Goal: Task Accomplishment & Management: Complete application form

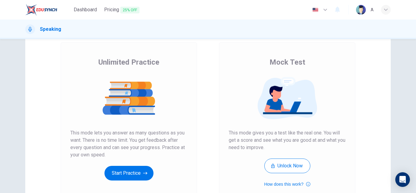
scroll to position [102, 0]
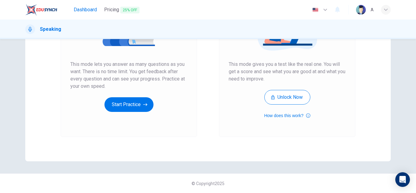
click at [87, 9] on span "Dashboard" at bounding box center [85, 9] width 23 height 7
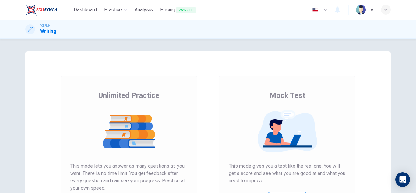
scroll to position [102, 0]
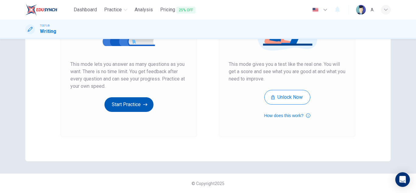
click at [141, 103] on button "Start Practice" at bounding box center [128, 104] width 49 height 15
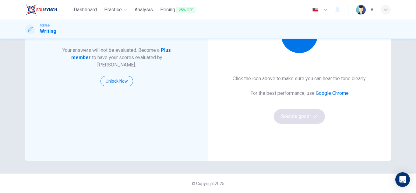
scroll to position [71, 0]
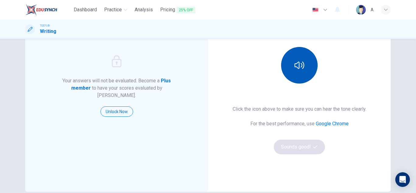
click at [294, 69] on icon "button" at bounding box center [299, 65] width 10 height 10
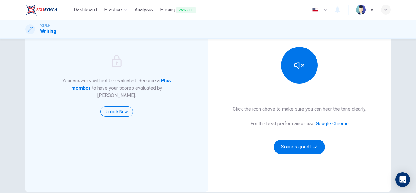
drag, startPoint x: 291, startPoint y: 68, endPoint x: 304, endPoint y: 90, distance: 25.8
click at [291, 68] on button "button" at bounding box center [299, 65] width 37 height 37
click at [296, 141] on button "Sounds good!" at bounding box center [299, 146] width 51 height 15
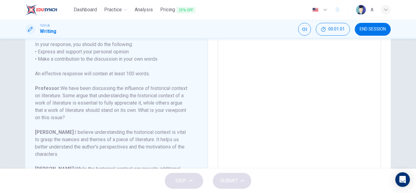
scroll to position [30, 0]
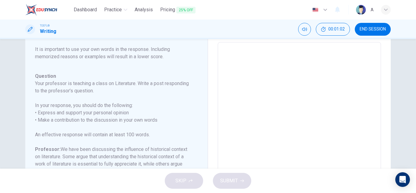
click at [316, 70] on textarea at bounding box center [299, 143] width 155 height 193
type textarea "T"
type textarea "x"
type textarea "Th"
type textarea "x"
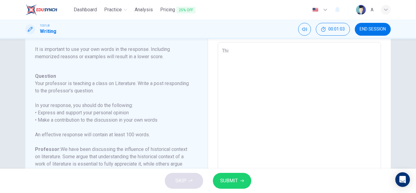
type textarea "This"
type textarea "x"
type textarea "This"
type textarea "x"
type textarea "This i"
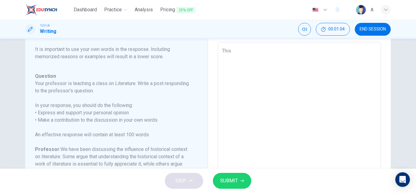
type textarea "x"
type textarea "This is"
type textarea "x"
type textarea "This is"
type textarea "x"
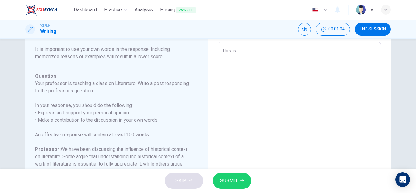
type textarea "This is a"
type textarea "x"
type textarea "This is a"
type textarea "x"
type textarea "This is a c"
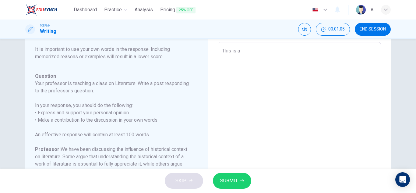
type textarea "x"
type textarea "This is a co"
type textarea "x"
type textarea "This is a con"
type textarea "x"
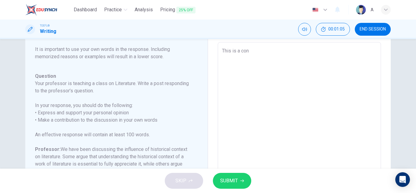
type textarea "This is a cont"
type textarea "x"
type textarea "This is a contr"
type textarea "x"
type textarea "This is a contro"
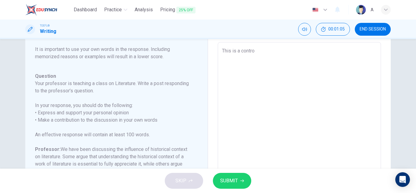
type textarea "x"
type textarea "This is a controv"
type textarea "x"
type textarea "This is a controve"
type textarea "x"
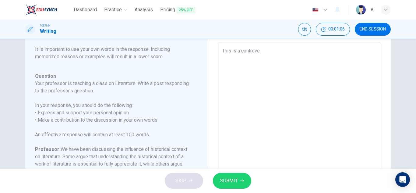
type textarea "This is a controver"
type textarea "x"
type textarea "This is a controvers"
type textarea "x"
type textarea "This is a controversa"
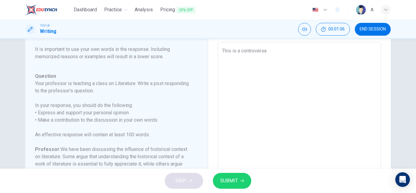
type textarea "x"
type textarea "This is a controversal"
type textarea "x"
type textarea "This is a controversal"
type textarea "x"
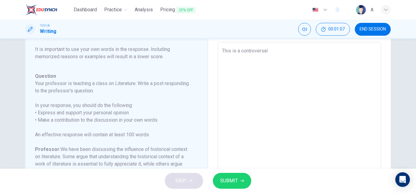
type textarea "This is a controversal t"
type textarea "x"
type textarea "This is a controversal to"
type textarea "x"
type textarea "This is a controversal top"
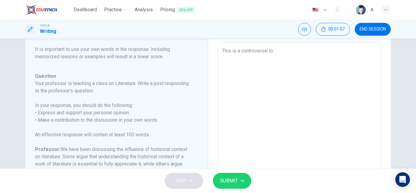
type textarea "x"
type textarea "This is a controversal topi"
type textarea "x"
type textarea "This is a controversal topic"
type textarea "x"
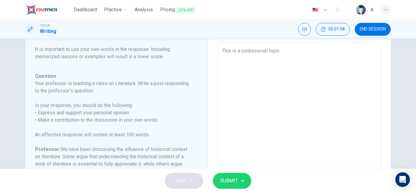
type textarea "This is a controversal topic,"
type textarea "x"
type textarea "This is a controversal topic,"
type textarea "x"
type textarea "This is a controversal topic, b"
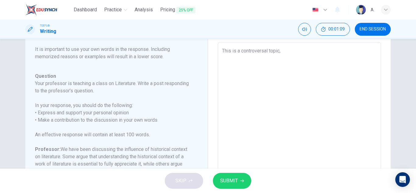
type textarea "x"
type textarea "This is a controversal topic, bu"
type textarea "x"
type textarea "This is a controversal topic, but"
type textarea "x"
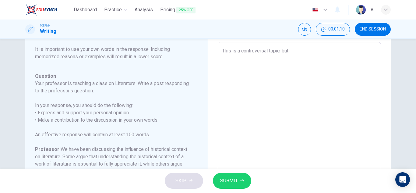
type textarea "This is a controversal topic, but"
type textarea "x"
type textarea "This is a controversal topic, but m"
type textarea "x"
type textarea "This is a controversal topic, but my"
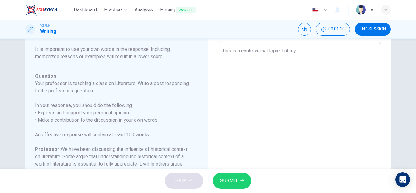
type textarea "x"
type textarea "This is a controversal topic, but my"
type textarea "x"
type textarea "This is a controversal topic, but my o"
type textarea "x"
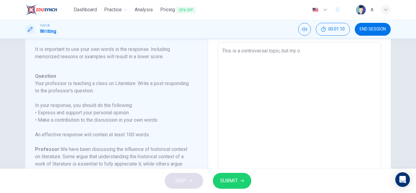
type textarea "This is a controversal topic, but my ow"
type textarea "x"
type textarea "This is a controversal topic, but my own"
type textarea "x"
type textarea "This is a controversal topic, but my own"
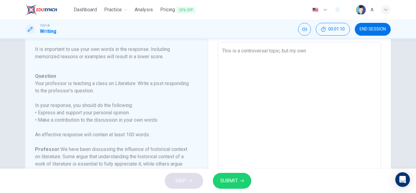
type textarea "x"
type textarea "This is a controversal topic, but my own p"
type textarea "x"
type textarea "This is a controversal topic, but my own pe"
type textarea "x"
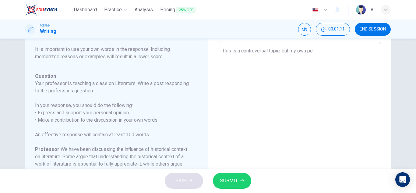
type textarea "This is a controversal topic, but my own per"
type textarea "x"
type textarea "This is a controversal topic, but my own pers"
type textarea "x"
type textarea "This is a controversal topic, but my own perso"
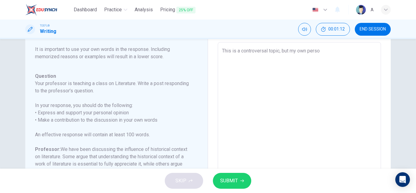
type textarea "x"
type textarea "This is a controversal topic, but my own person"
type textarea "x"
type textarea "This is a controversal topic, but my own persona"
type textarea "x"
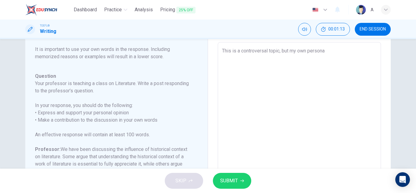
type textarea "This is a controversal topic, but my own personal"
type textarea "x"
type textarea "This is a controversal topic, but my own personal"
type textarea "x"
type textarea "This is a controversal topic, but my own personal o"
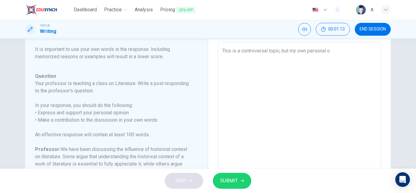
type textarea "x"
type textarea "This is a controversal topic, but my own personal op"
type textarea "x"
type textarea "This is a controversal topic, but my own personal opi"
type textarea "x"
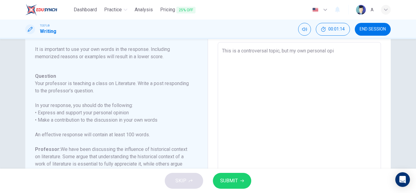
type textarea "This is a controversal topic, but my own personal opin"
type textarea "x"
type textarea "This is a controversal topic, but my own personal opini"
type textarea "x"
type textarea "This is a controversal topic, but my own personal opinio"
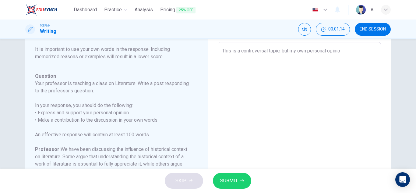
type textarea "x"
type textarea "This is a controversal topic, but my own personal opinion"
type textarea "x"
type textarea "This is a controversal topic, but my own personal opinion"
type textarea "x"
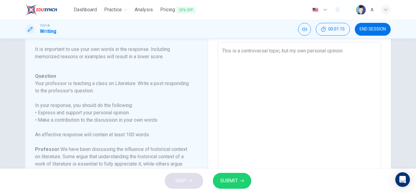
type textarea "This is a controversal topic, but my own personal opinion i"
type textarea "x"
type textarea "This is a controversal topic, but my own personal opinion is"
type textarea "x"
type textarea "This is a controversal topic, but my own personal opinion is"
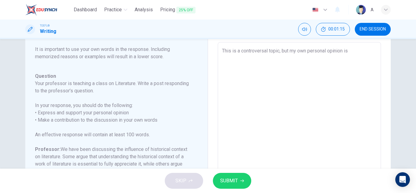
type textarea "x"
type textarea "This is a controversal topic, but my own personal opinion is t"
type textarea "x"
type textarea "This is a controversal topic, but my own personal opinion is tg"
type textarea "x"
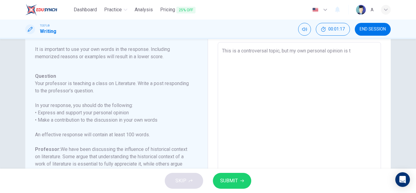
type textarea "This is a controversal topic, but my own personal opinion is th"
type textarea "x"
type textarea "This is a controversal topic, but my own personal opinion is tha"
type textarea "x"
type textarea "This is a controversal topic, but my own personal opinion is that"
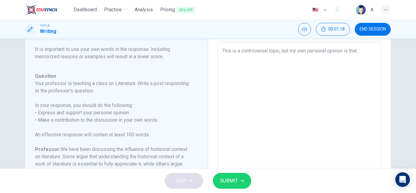
type textarea "x"
type textarea "This is a controversal topic, but my own personal opinion is that"
type textarea "x"
type textarea "This is a controversal topic, but my own personal opinion is that t"
type textarea "x"
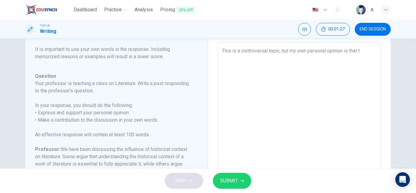
type textarea "This is a controversal topic, but my own personal opinion is that th"
type textarea "x"
type textarea "This is a controversal topic, but my own personal opinion is that the"
type textarea "x"
type textarea "This is a controversal topic, but my own personal opinion is that the"
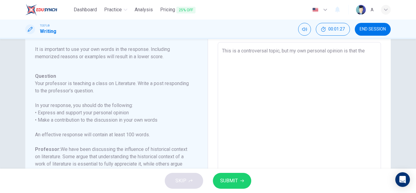
type textarea "x"
type textarea "This is a controversal topic, but my own personal opinion is that the h"
type textarea "x"
type textarea "This is a controversal topic, but my own personal opinion is that the hi"
type textarea "x"
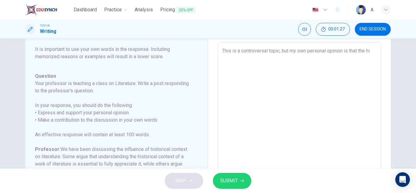
type textarea "This is a controversal topic, but my own personal opinion is that the his"
type textarea "x"
type textarea "This is a controversal topic, but my own personal opinion is that the hist"
type textarea "x"
type textarea "This is a controversal topic, but my own personal opinion is that the histo"
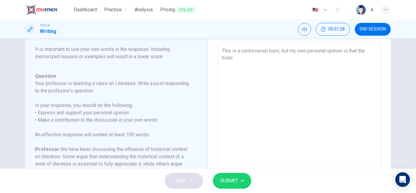
type textarea "x"
type textarea "This is a controversal topic, but my own personal opinion is that the histor"
type textarea "x"
type textarea "This is a controversal topic, but my own personal opinion is that the histori"
type textarea "x"
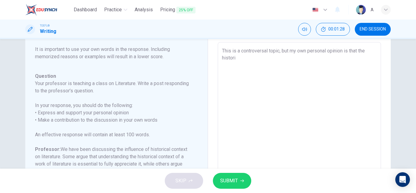
type textarea "This is a controversal topic, but my own personal opinion is that the historic"
type textarea "x"
type textarea "This is a controversal topic, but my own personal opinion is that the historica"
type textarea "x"
type textarea "This is a controversal topic, but my own personal opinion is that the historical"
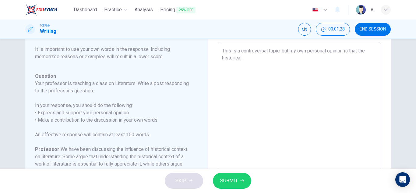
type textarea "x"
type textarea "This is a controversal topic, but my own personal opinion is that the historical"
type textarea "x"
type textarea "This is a controversal topic, but my own personal opinion is that the historica…"
type textarea "x"
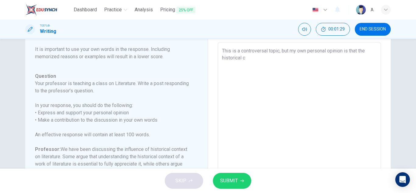
type textarea "This is a controversal topic, but my own personal opinion is that the historica…"
type textarea "x"
type textarea "This is a controversal topic, but my own personal opinion is that the historica…"
type textarea "x"
type textarea "This is a controversal topic, but my own personal opinion is that the historica…"
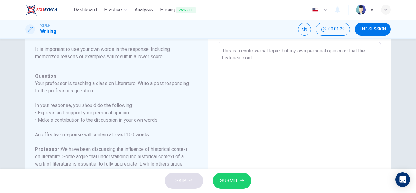
type textarea "x"
type textarea "This is a controversal topic, but my own personal opinion is that the historica…"
type textarea "x"
type textarea "This is a controversal topic, but my own personal opinion is that the historica…"
type textarea "x"
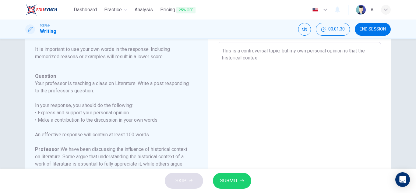
type textarea "This is a controversal topic, but my own personal opinion is that the historica…"
type textarea "x"
type textarea "This is a controversal topic, but my own personal opinion is that the historica…"
type textarea "x"
type textarea "This is a controversal topic, but my own personal opinion is that the historica…"
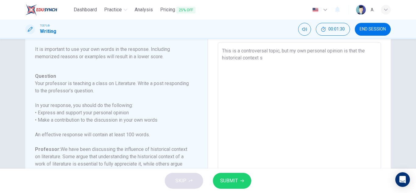
type textarea "x"
type textarea "This is a controversal topic, but my own personal opinion is that the historica…"
type textarea "x"
type textarea "This is a controversal topic, but my own personal opinion is that the historica…"
type textarea "x"
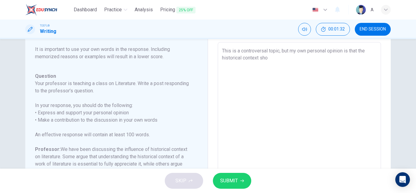
type textarea "This is a controversal topic, but my own personal opinion is that the historica…"
type textarea "x"
type textarea "This is a controversal topic, but my own personal opinion is that the historica…"
type textarea "x"
type textarea "This is a controversal topic, but my own personal opinion is that the historica…"
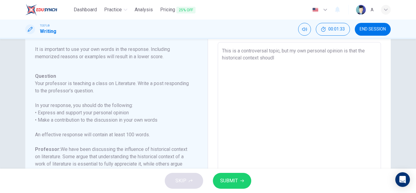
type textarea "x"
type textarea "This is a controversal topic, but my own personal opinion is that the historica…"
type textarea "x"
type textarea "This is a controversal topic, but my own personal opinion is that the historica…"
type textarea "x"
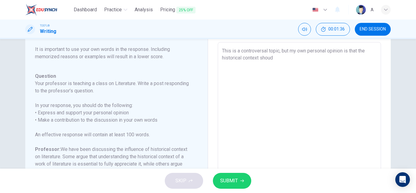
type textarea "This is a controversal topic, but my own personal opinion is that the historica…"
type textarea "x"
type textarea "This is a controversal topic, but my own personal opinion is that the historica…"
type textarea "x"
type textarea "This is a controversal topic, but my own personal opinion is that the historica…"
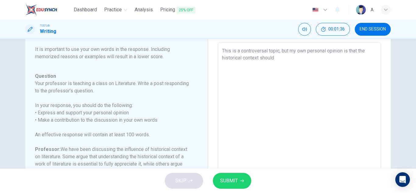
type textarea "x"
click at [313, 58] on textarea "This is a controversal topic, but my own personal opinion is that the historica…" at bounding box center [299, 143] width 155 height 193
click at [322, 58] on textarea "This is a controversal topic, but my own personal opinion is that the historica…" at bounding box center [299, 143] width 155 height 193
click at [265, 67] on textarea "This is a controversal topic, but my own personal opinion is that the historica…" at bounding box center [299, 143] width 155 height 193
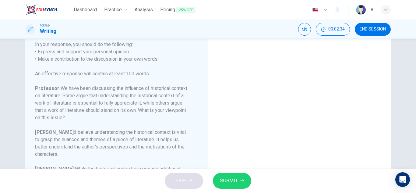
scroll to position [53, 0]
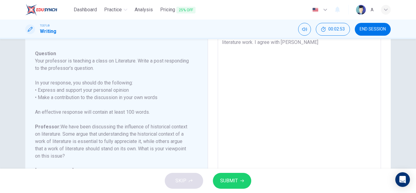
drag, startPoint x: 416, startPoint y: 205, endPoint x: 416, endPoint y: 49, distance: 155.6
click at [416, 49] on div "Question 1 Question Type : Writing for an Academic Discussion Directions For th…" at bounding box center [208, 103] width 416 height 129
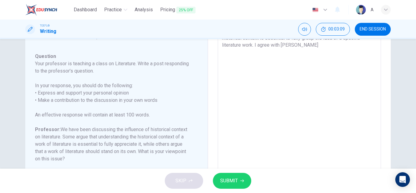
drag, startPoint x: 308, startPoint y: 44, endPoint x: 304, endPoint y: 45, distance: 3.6
click at [308, 44] on textarea "This is a controversal topic, but my own personal opinion is that the historica…" at bounding box center [299, 123] width 155 height 193
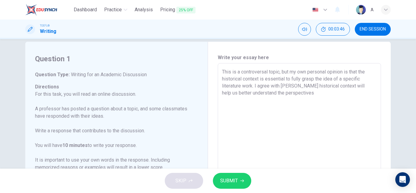
scroll to position [0, 0]
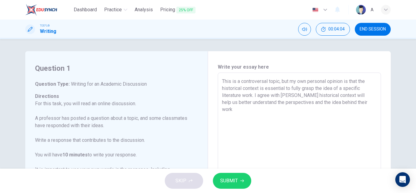
click at [254, 104] on textarea "This is a controversal topic, but my own personal opinion is that the historica…" at bounding box center [299, 174] width 155 height 193
click at [302, 103] on textarea "This is a controversal topic, but my own personal opinion is that the historica…" at bounding box center [299, 174] width 155 height 193
click at [299, 103] on textarea "This is a controversal topic, but my own personal opinion is that the historica…" at bounding box center [299, 174] width 155 height 193
click at [300, 103] on textarea "This is a controversal topic, but my own personal opinion is that the historica…" at bounding box center [299, 174] width 155 height 193
click at [369, 117] on textarea "This is a controversal topic, but my own personal opinion is that the historica…" at bounding box center [299, 174] width 155 height 193
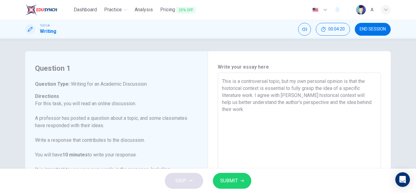
drag, startPoint x: 350, startPoint y: 136, endPoint x: 360, endPoint y: 122, distance: 17.2
click at [360, 122] on textarea "This is a controversal topic, but my own personal opinion is that the historica…" at bounding box center [299, 174] width 155 height 193
click at [368, 143] on textarea "This is a controversal topic, but my own personal opinion is that the historica…" at bounding box center [299, 174] width 155 height 193
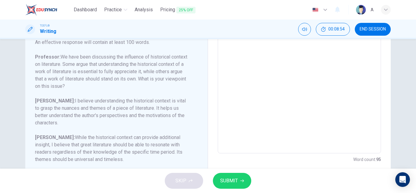
scroll to position [81, 0]
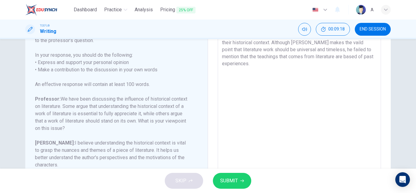
click at [267, 54] on textarea "This is a controversal topic, but my own personal opinion is that the historica…" at bounding box center [299, 93] width 155 height 193
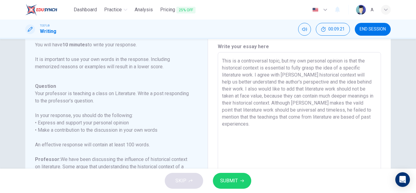
scroll to position [20, 0]
click at [371, 121] on textarea "This is a controversal topic, but my own personal opinion is that the historica…" at bounding box center [299, 154] width 155 height 193
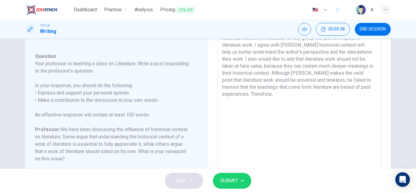
scroll to position [81, 0]
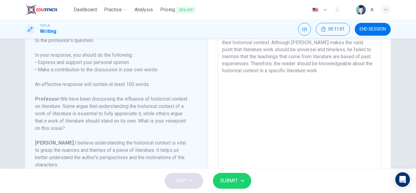
drag, startPoint x: 304, startPoint y: 72, endPoint x: 251, endPoint y: 73, distance: 53.3
click at [251, 73] on textarea "This is a controversal topic, but my own personal opinion is that the historica…" at bounding box center [299, 93] width 155 height 193
click at [262, 69] on textarea "This is a controversal topic, but my own personal opinion is that the historica…" at bounding box center [299, 93] width 155 height 193
drag, startPoint x: 262, startPoint y: 69, endPoint x: 252, endPoint y: 69, distance: 11.0
click at [252, 69] on textarea "This is a controversal topic, but my own personal opinion is that the historica…" at bounding box center [299, 93] width 155 height 193
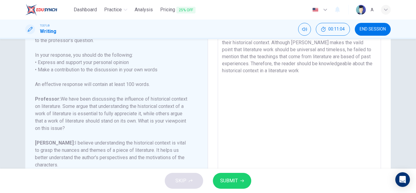
click at [287, 69] on textarea "This is a controversal topic, but my own personal opinion is that the historica…" at bounding box center [299, 93] width 155 height 193
click at [245, 71] on textarea "This is a controversal topic, but my own personal opinion is that the historica…" at bounding box center [299, 93] width 155 height 193
click at [272, 67] on textarea "This is a controversal topic, but my own personal opinion is that the historica…" at bounding box center [299, 93] width 155 height 193
click at [273, 67] on textarea "This is a controversal topic, but my own personal opinion is that the historica…" at bounding box center [299, 93] width 155 height 193
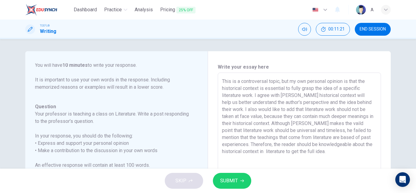
click at [62, 128] on div "Question Your professor is teaching a class on Literature. Write a post respond…" at bounding box center [113, 194] width 156 height 183
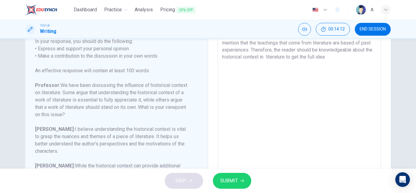
scroll to position [30, 0]
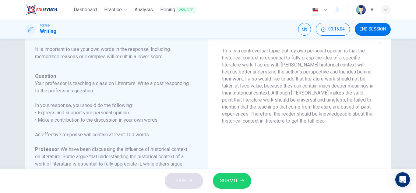
click at [290, 65] on textarea "This is a controversal topic, but my own personal opinion is that the historica…" at bounding box center [299, 143] width 155 height 193
click at [292, 65] on textarea "This is a controversal topic, but my own personal opinion is that the historica…" at bounding box center [299, 143] width 155 height 193
